Goal: Check status: Check status

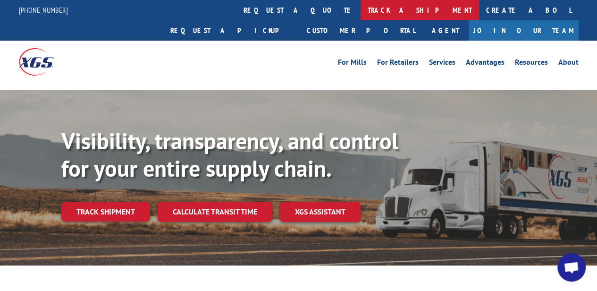
click at [361, 6] on link "track a shipment" at bounding box center [420, 10] width 118 height 20
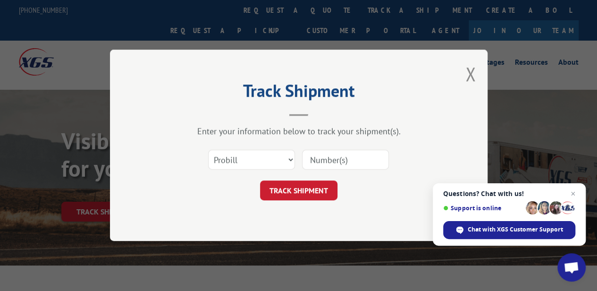
click at [322, 157] on input at bounding box center [345, 160] width 87 height 20
paste input "17638391"
type input "17638391"
click at [310, 187] on button "TRACK SHIPMENT" at bounding box center [298, 191] width 77 height 20
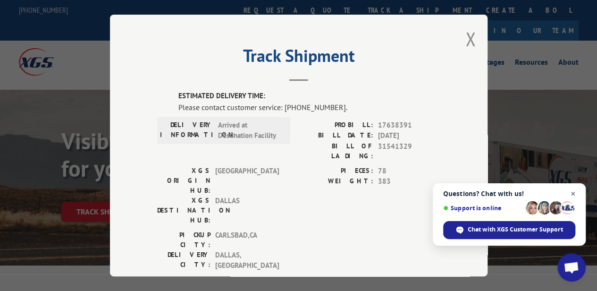
click at [572, 193] on span "Close chat" at bounding box center [573, 194] width 12 height 12
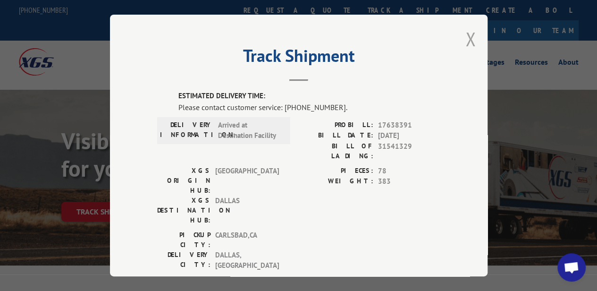
click at [469, 37] on button "Close modal" at bounding box center [470, 38] width 10 height 25
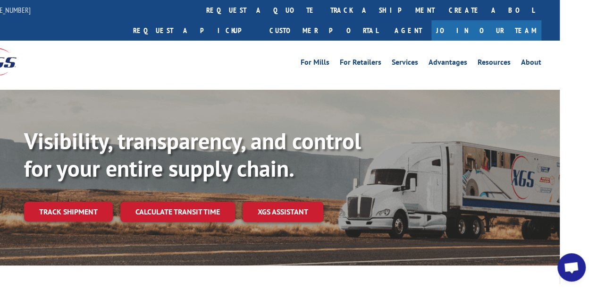
scroll to position [0, 37]
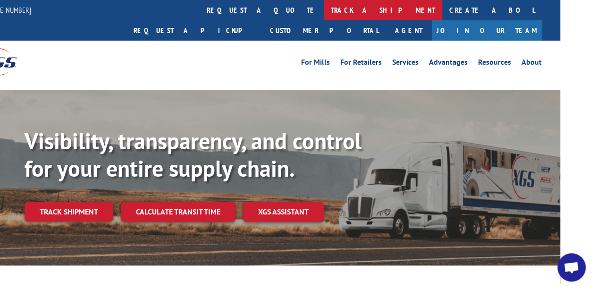
click at [324, 8] on link "track a shipment" at bounding box center [383, 10] width 118 height 20
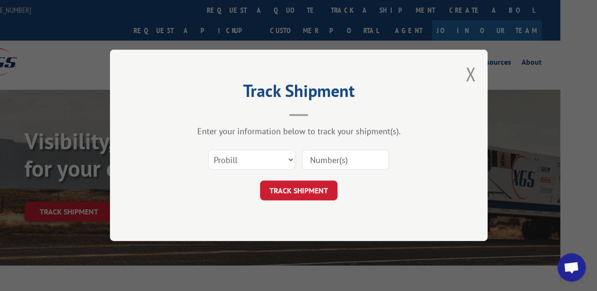
click at [335, 155] on input at bounding box center [345, 160] width 87 height 20
paste input "31541329"
type input "31541329"
click at [315, 186] on button "TRACK SHIPMENT" at bounding box center [298, 191] width 77 height 20
